Goal: Task Accomplishment & Management: Manage account settings

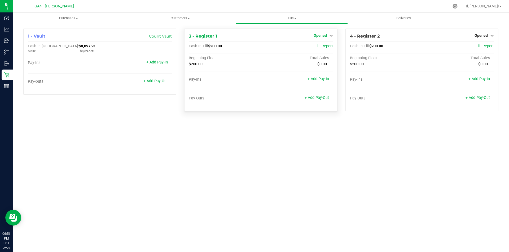
click at [319, 36] on span "Opened" at bounding box center [319, 35] width 13 height 4
click at [329, 48] on div "Close Till" at bounding box center [320, 46] width 39 height 7
click at [324, 45] on link "Close Till" at bounding box center [320, 47] width 14 height 4
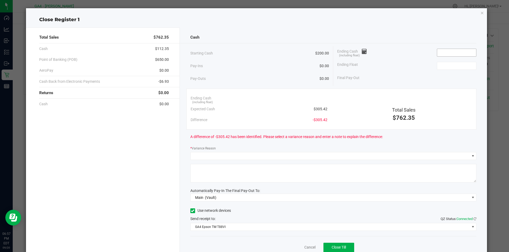
click at [442, 53] on input at bounding box center [456, 52] width 39 height 7
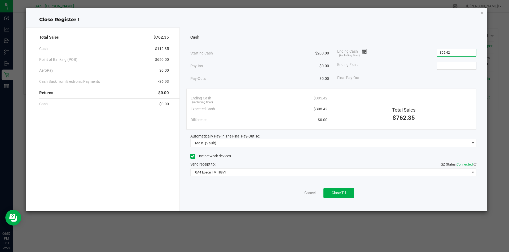
type input "$305.42"
click at [448, 67] on input at bounding box center [456, 65] width 39 height 7
type input "$200.00"
click at [193, 157] on icon at bounding box center [192, 157] width 3 height 0
click at [0, 0] on input "Use network devices" at bounding box center [0, 0] width 0 height 0
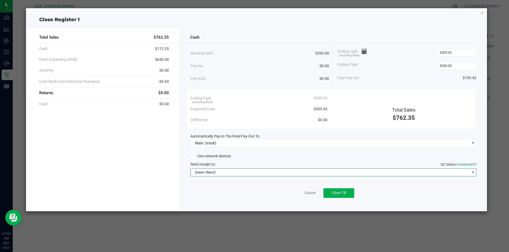
click at [199, 174] on span "[object Object]" at bounding box center [329, 172] width 279 height 7
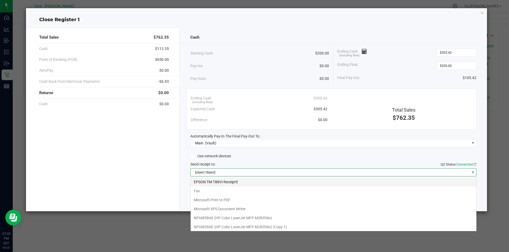
scroll to position [8, 286]
click at [214, 179] on Receipt5 "EPSON TM-T88VI Receipt5" at bounding box center [333, 182] width 286 height 9
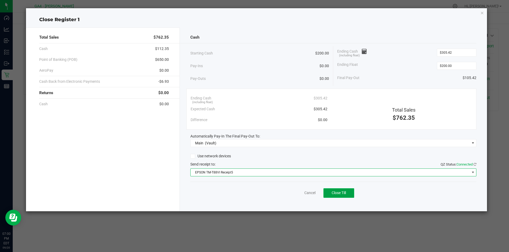
click at [331, 190] on button "Close Till" at bounding box center [338, 194] width 31 height 10
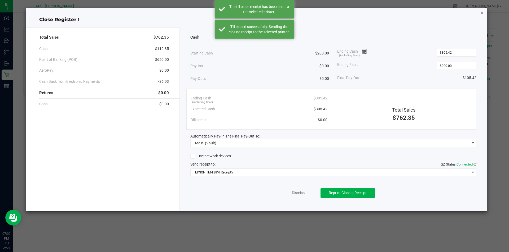
click at [480, 13] on icon "button" at bounding box center [482, 13] width 4 height 6
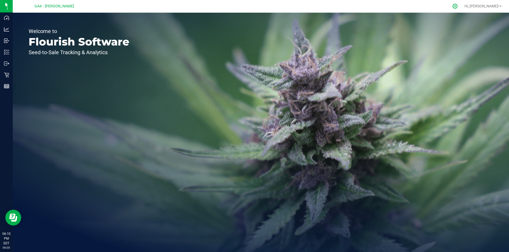
click at [457, 7] on icon at bounding box center [454, 6] width 5 height 5
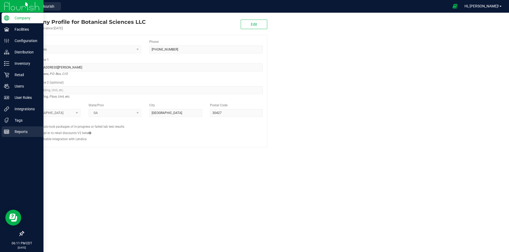
click at [17, 131] on p "Reports" at bounding box center [25, 132] width 32 height 6
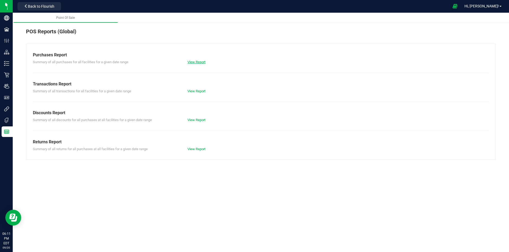
click at [192, 63] on link "View Report" at bounding box center [196, 62] width 18 height 4
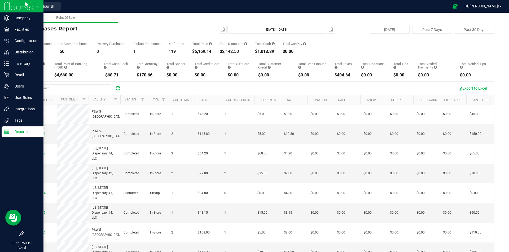
click at [25, 131] on p "Reports" at bounding box center [25, 132] width 32 height 6
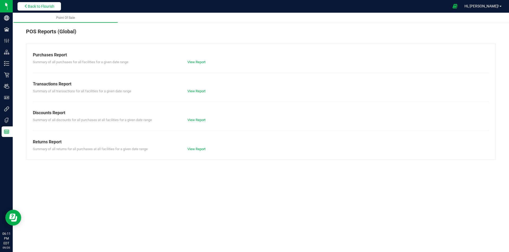
click at [51, 5] on span "Back to Flourish" at bounding box center [41, 6] width 26 height 4
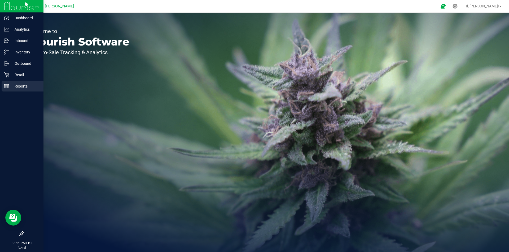
click at [5, 87] on line at bounding box center [6, 87] width 5 height 0
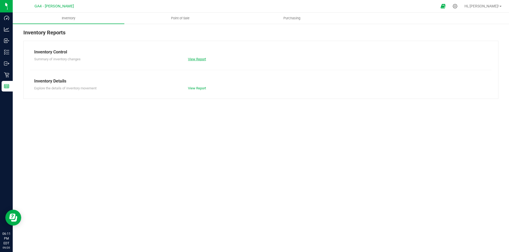
click at [195, 60] on link "View Report" at bounding box center [197, 59] width 18 height 4
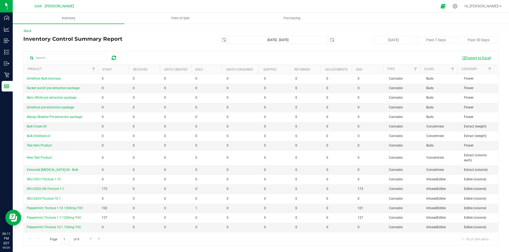
click at [485, 55] on button "Export to Excel" at bounding box center [475, 58] width 35 height 9
click at [187, 19] on span "Point of Sale" at bounding box center [180, 18] width 33 height 5
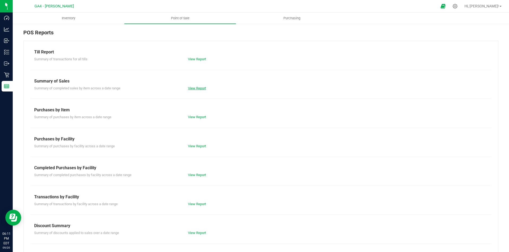
click at [197, 89] on link "View Report" at bounding box center [197, 88] width 18 height 4
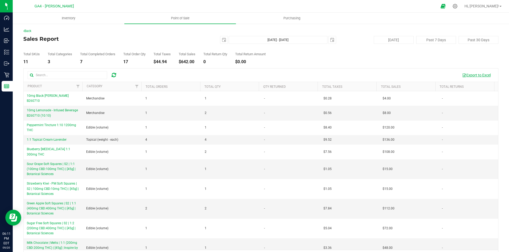
click at [464, 75] on button "Export to Excel" at bounding box center [475, 75] width 35 height 9
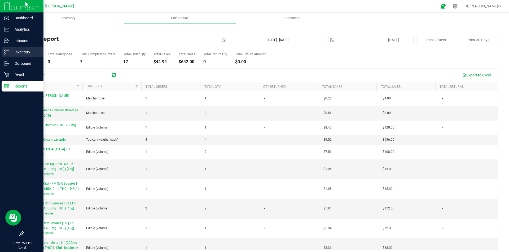
click at [25, 55] on p "Inventory" at bounding box center [25, 52] width 32 height 6
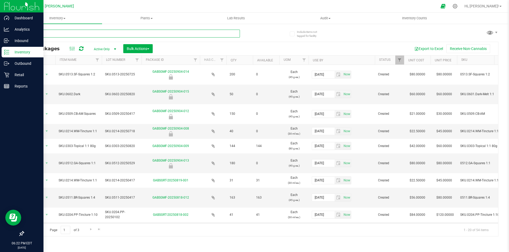
click at [87, 34] on input "text" at bounding box center [131, 34] width 216 height 8
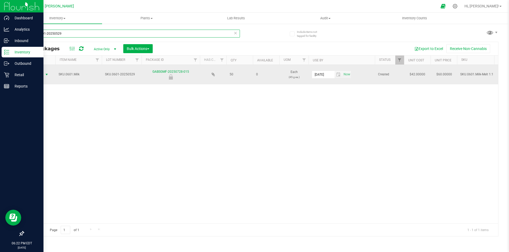
type input "SKU.0601-20250529"
click at [47, 73] on span "select" at bounding box center [47, 75] width 4 height 4
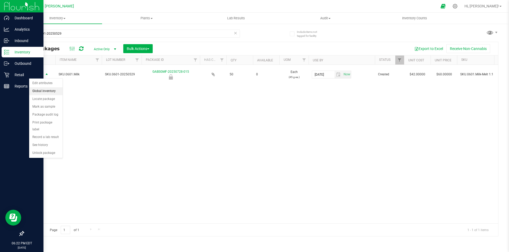
click at [130, 127] on div "Action Action Edit attributes Global inventory Locate package Mark as sample Pa…" at bounding box center [261, 144] width 474 height 159
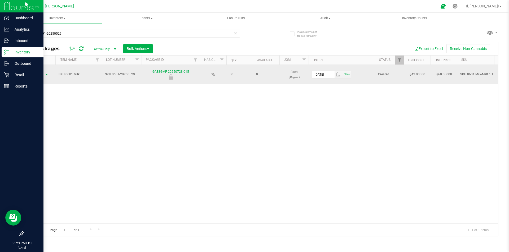
click at [46, 76] on span "select" at bounding box center [47, 75] width 4 height 4
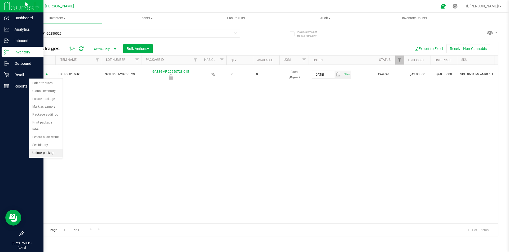
click at [42, 149] on li "Unlock package" at bounding box center [45, 153] width 33 height 8
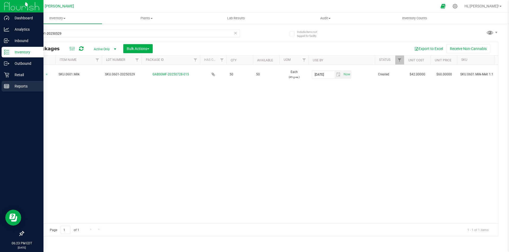
click at [19, 87] on p "Reports" at bounding box center [25, 86] width 32 height 6
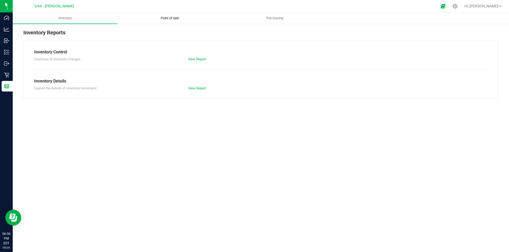
click at [167, 15] on uib-tab-heading "Point of Sale" at bounding box center [170, 18] width 104 height 11
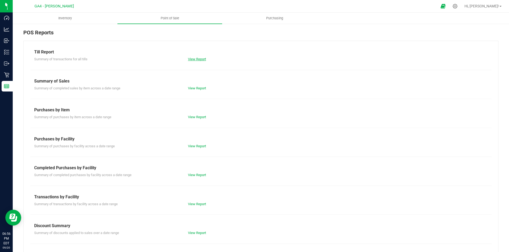
click at [190, 58] on link "View Report" at bounding box center [197, 59] width 18 height 4
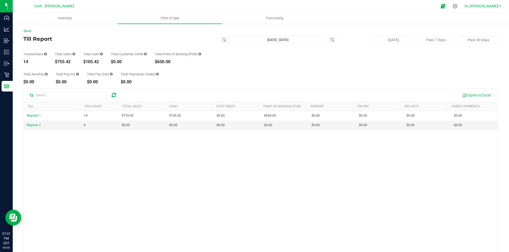
click at [499, 6] on link "Hi, [PERSON_NAME]!" at bounding box center [482, 6] width 41 height 6
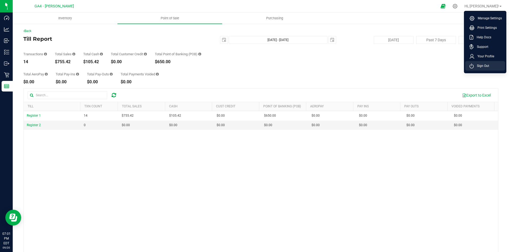
click at [477, 69] on li "Sign Out" at bounding box center [485, 66] width 40 height 10
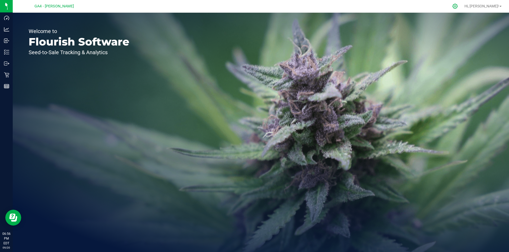
click at [457, 6] on icon at bounding box center [455, 6] width 6 height 6
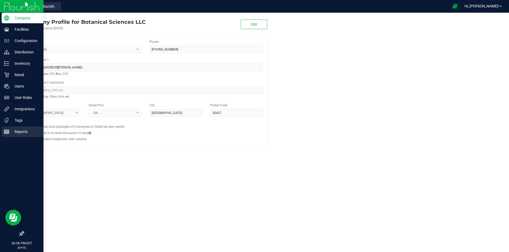
click at [23, 131] on p "Reports" at bounding box center [25, 132] width 32 height 6
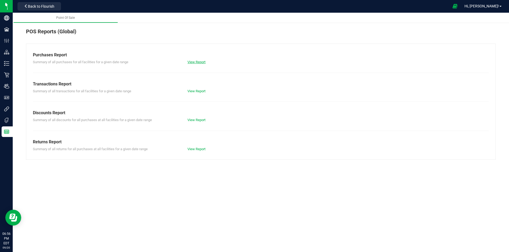
click at [192, 61] on link "View Report" at bounding box center [196, 62] width 18 height 4
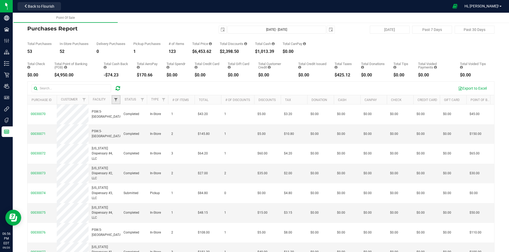
click at [114, 100] on span "Filter" at bounding box center [116, 100] width 4 height 4
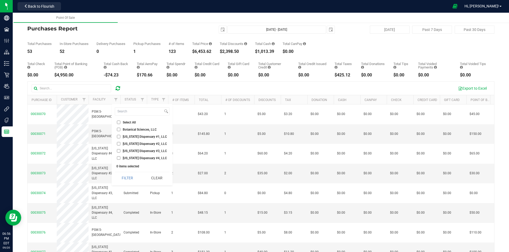
click at [118, 158] on input "Georgia Dispensary #4, LLC" at bounding box center [118, 158] width 3 height 3
checkbox input "true"
click at [126, 177] on button "Filter" at bounding box center [127, 178] width 25 height 12
